Goal: Navigation & Orientation: Find specific page/section

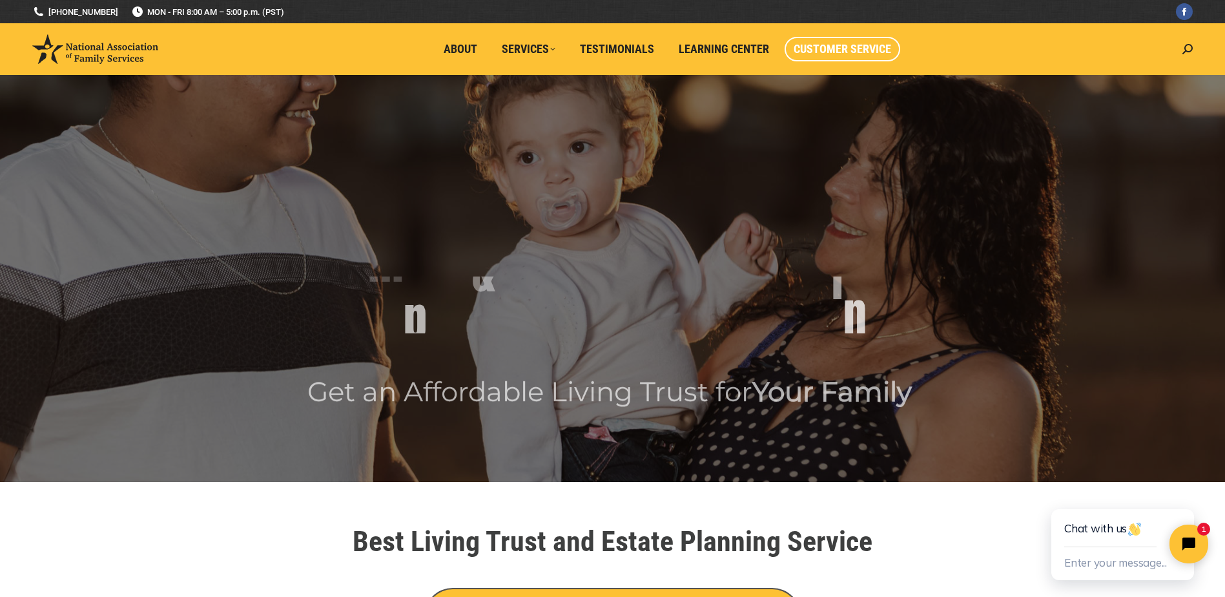
click at [842, 48] on span "Customer Service" at bounding box center [843, 49] width 98 height 14
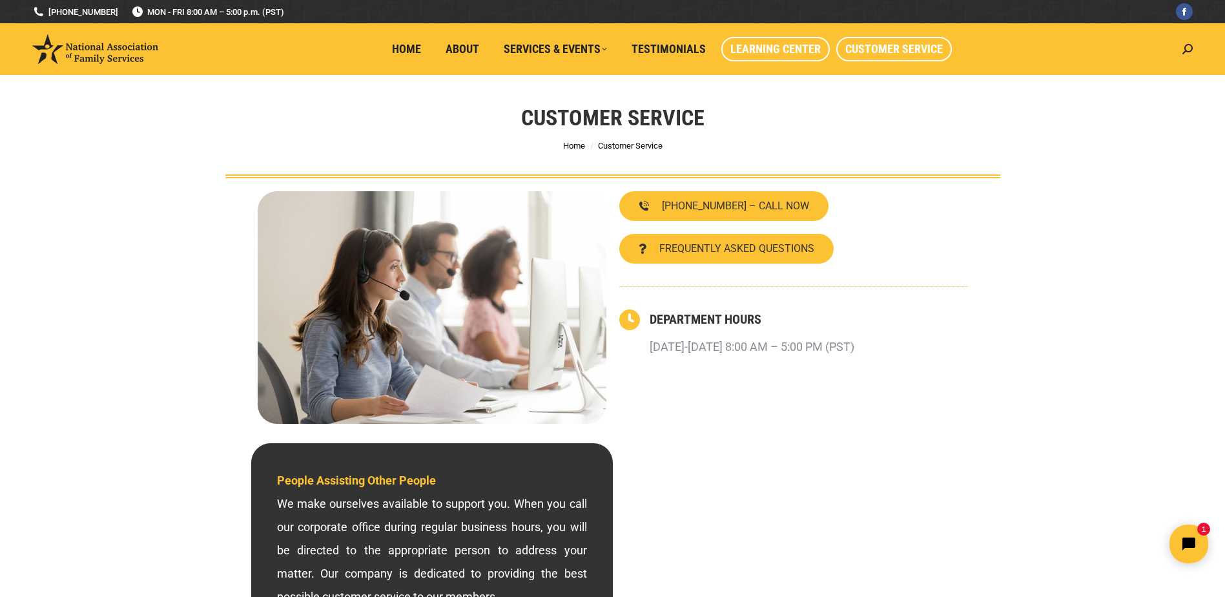
click at [789, 48] on span "Learning Center" at bounding box center [776, 49] width 90 height 14
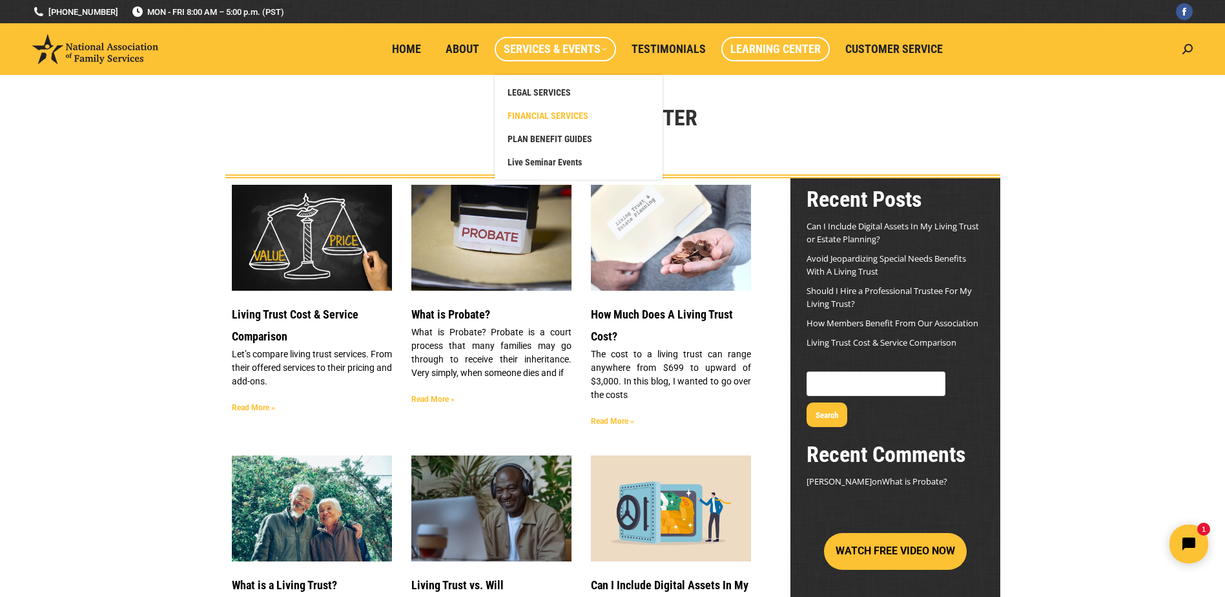
click at [568, 114] on span "FINANCIAL SERVICES" at bounding box center [548, 116] width 81 height 12
